Goal: Find contact information: Find contact information

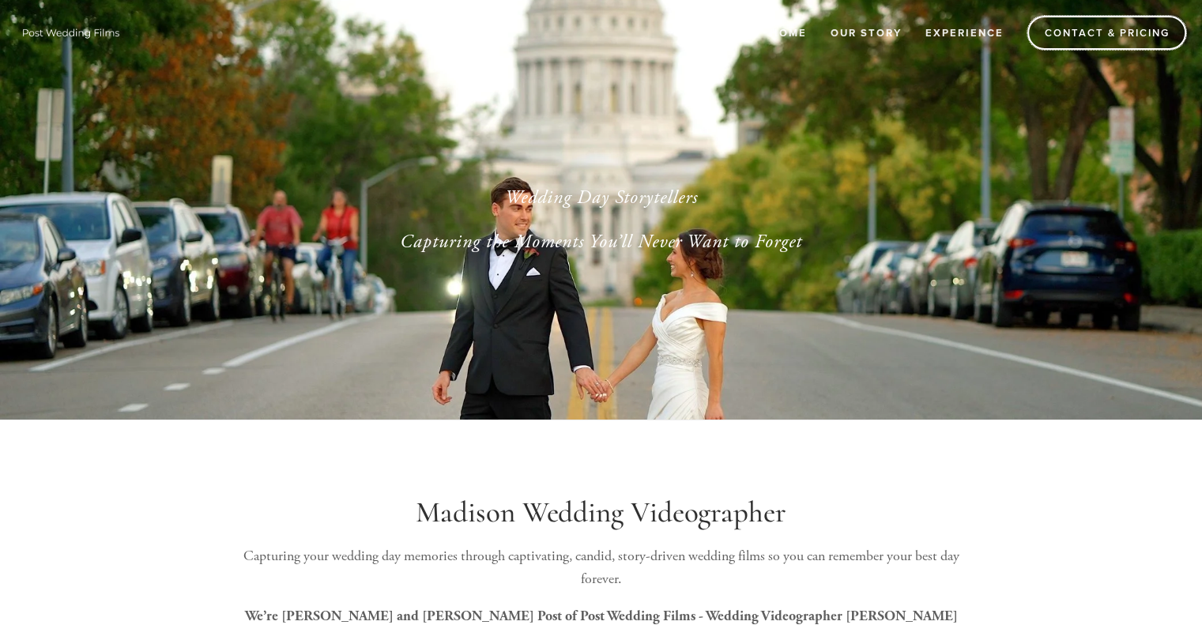
click at [1103, 34] on link "Contact & Pricing" at bounding box center [1107, 33] width 159 height 34
